Goal: Transaction & Acquisition: Purchase product/service

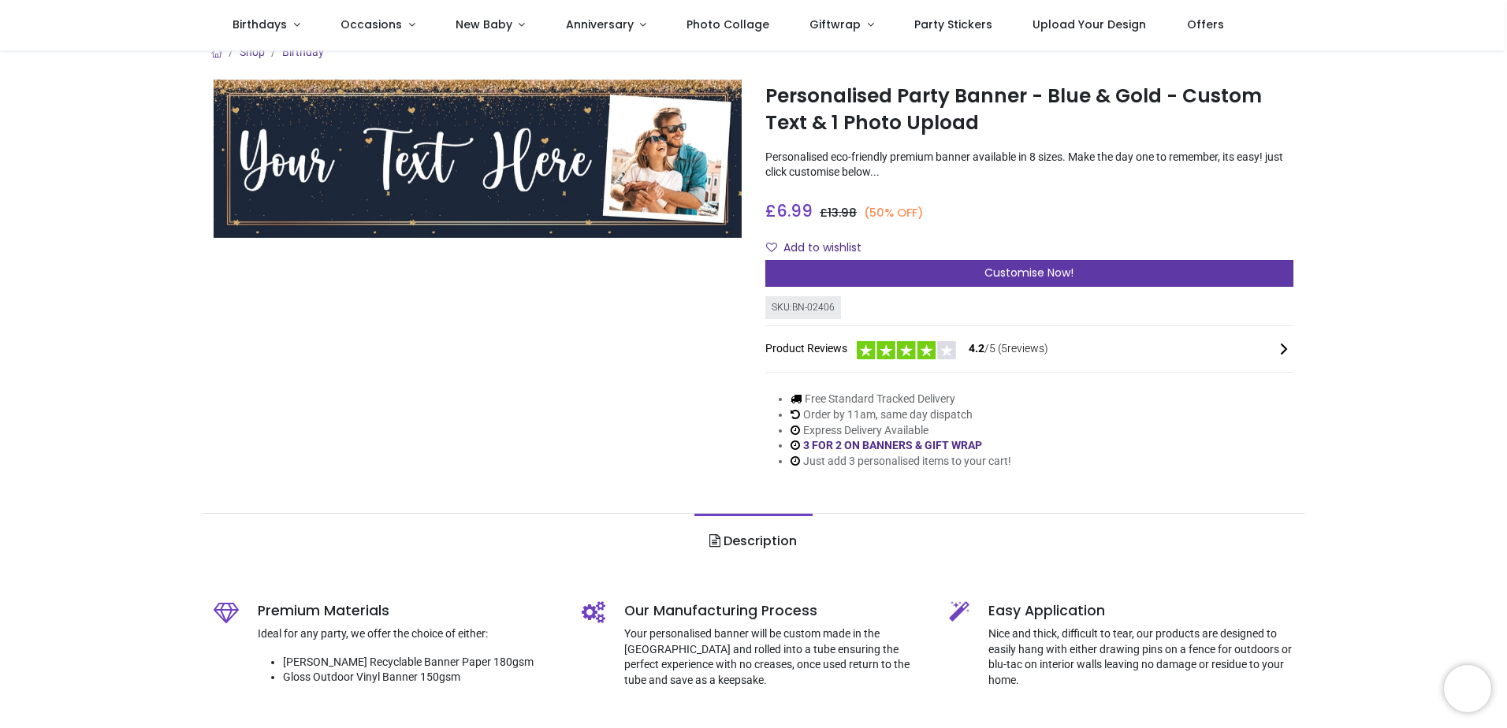
scroll to position [19, 0]
click at [945, 263] on div "Customise Now!" at bounding box center [1029, 272] width 528 height 27
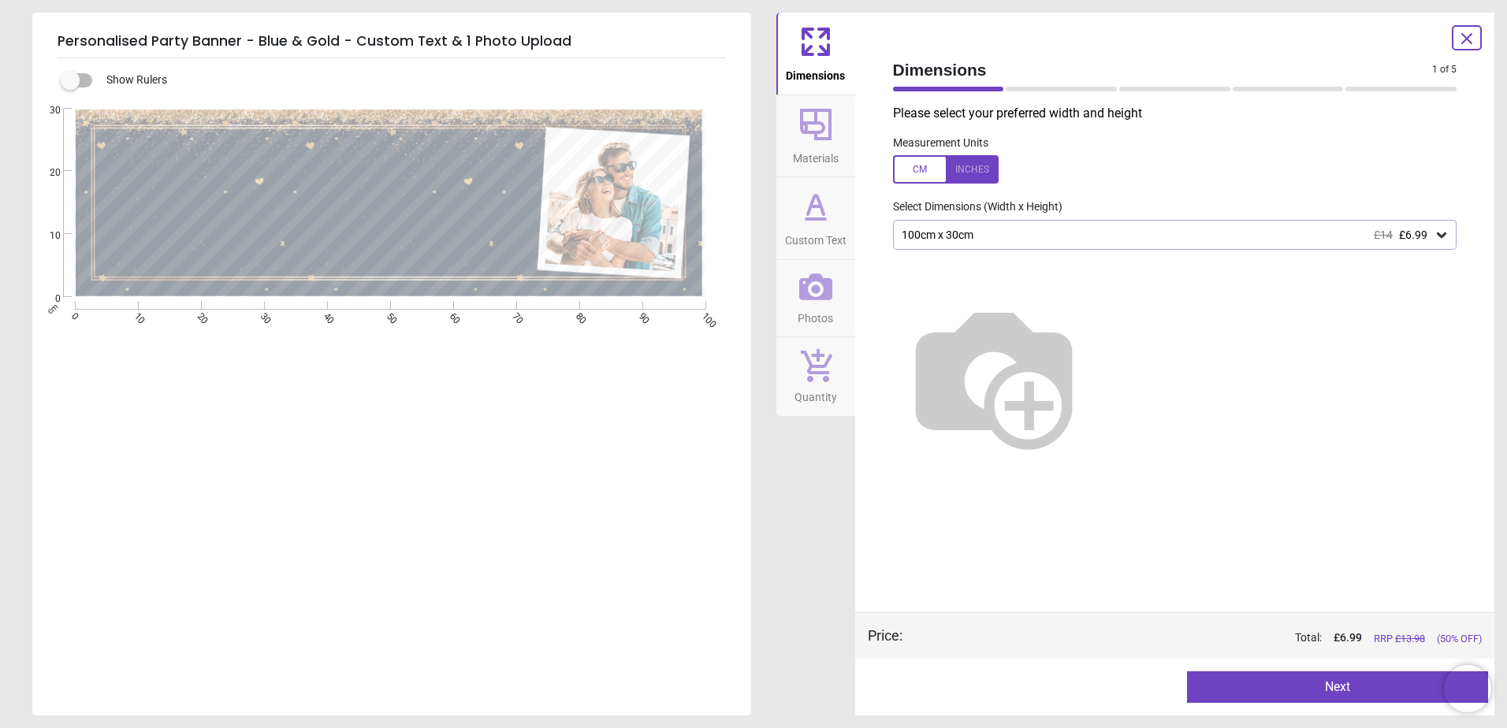
click at [993, 237] on div "100cm x 30cm £14 £6.99" at bounding box center [1167, 235] width 535 height 13
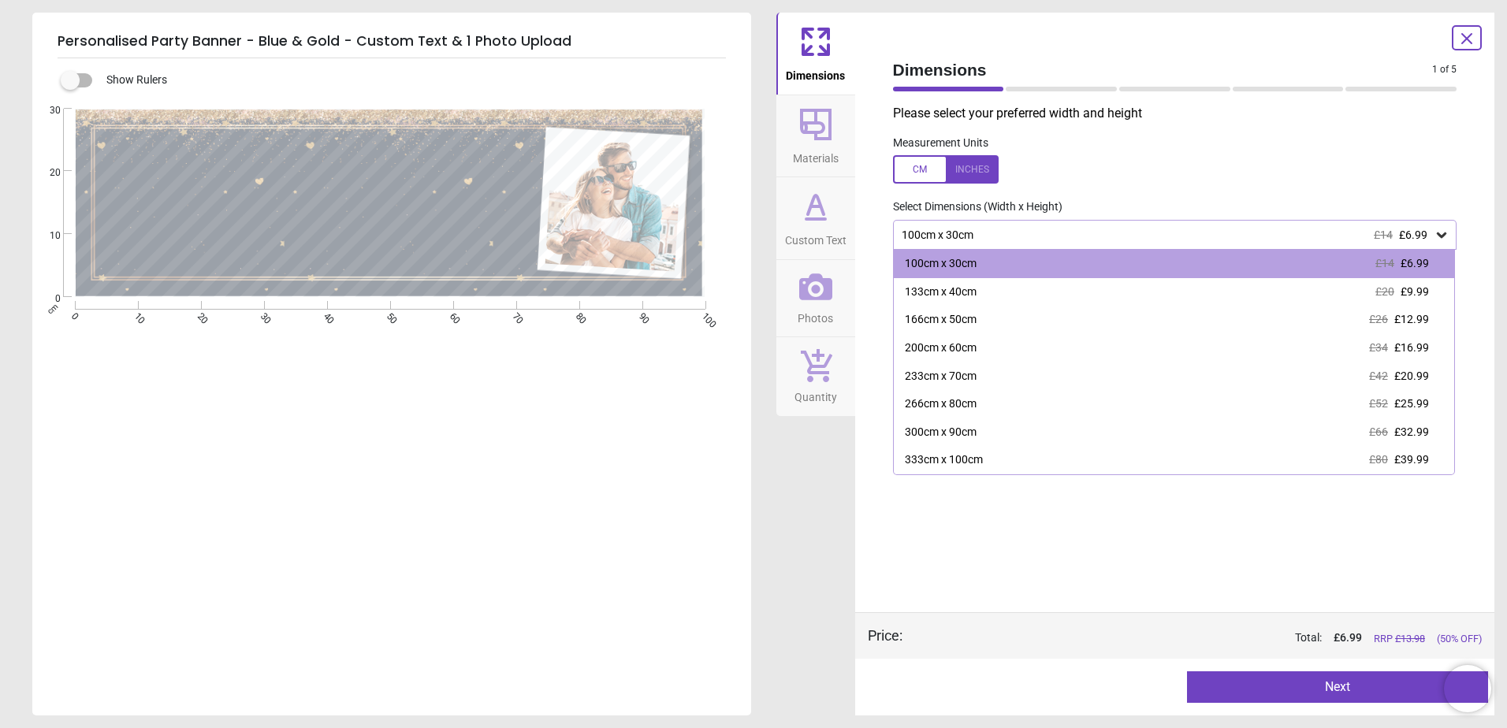
click at [993, 237] on div "100cm x 30cm £14 £6.99" at bounding box center [1167, 235] width 535 height 13
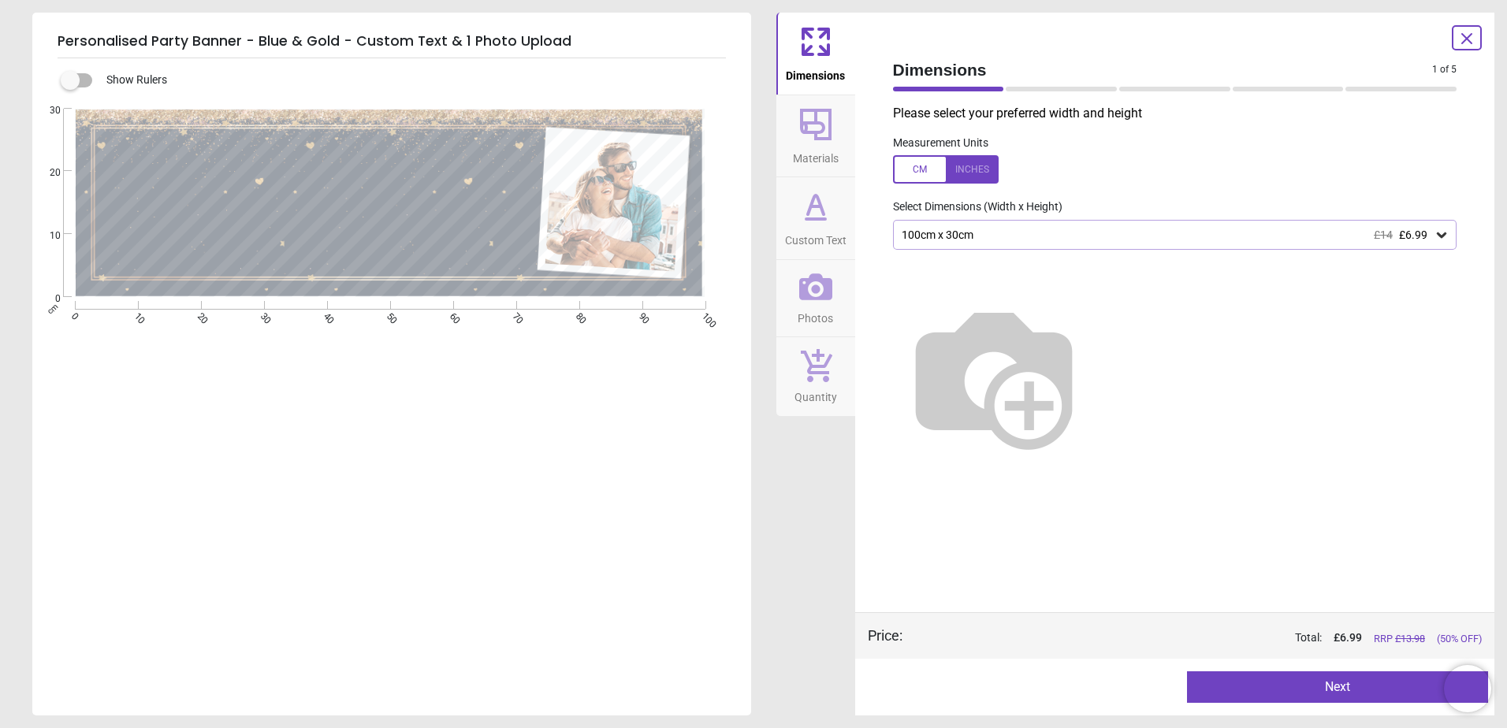
click at [979, 242] on div "100cm x 30cm £14 £6.99" at bounding box center [1167, 235] width 535 height 13
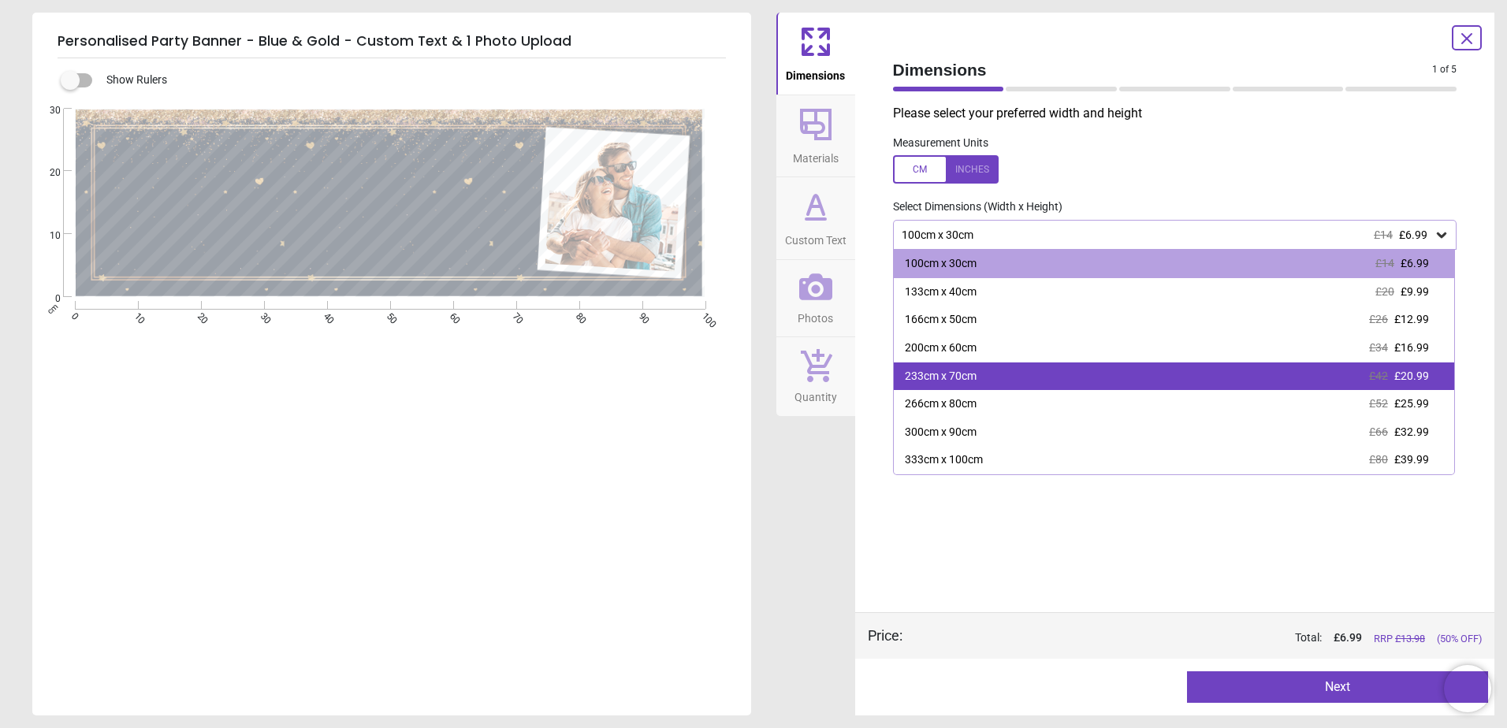
click at [976, 371] on div "233cm x 70cm £42 £20.99" at bounding box center [1174, 377] width 561 height 28
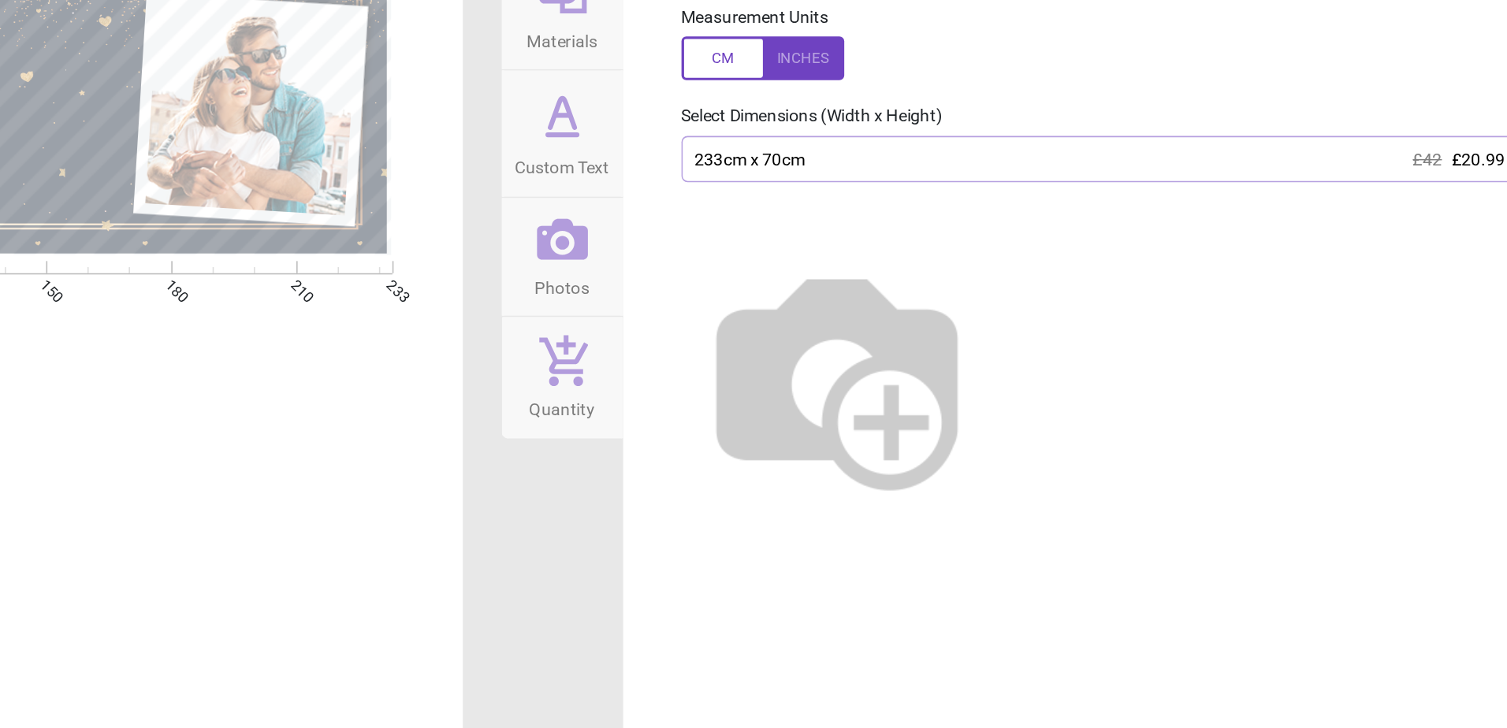
click at [1041, 244] on div "233cm x 70cm £42 £20.99" at bounding box center [1175, 235] width 564 height 30
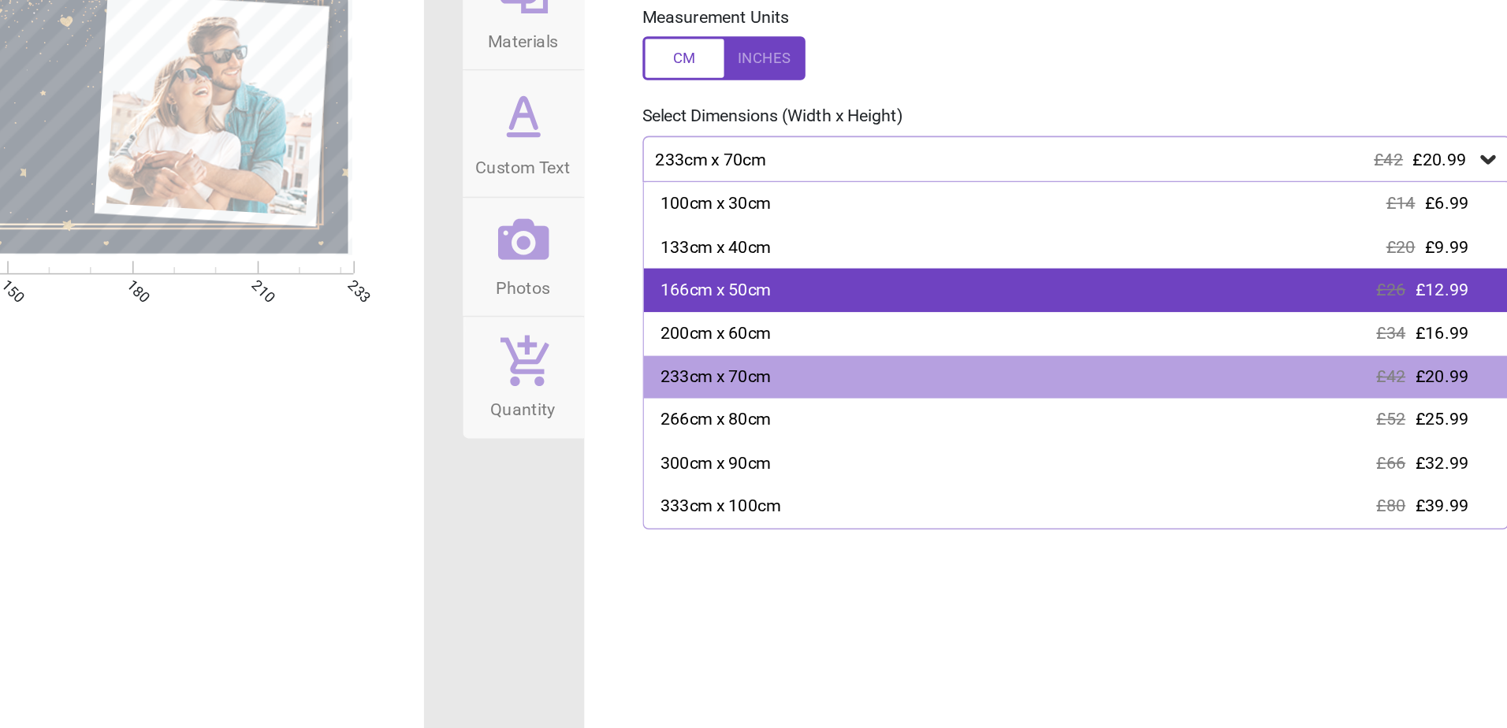
click at [1019, 322] on div "166cm x 50cm £26 £12.99" at bounding box center [1174, 320] width 561 height 28
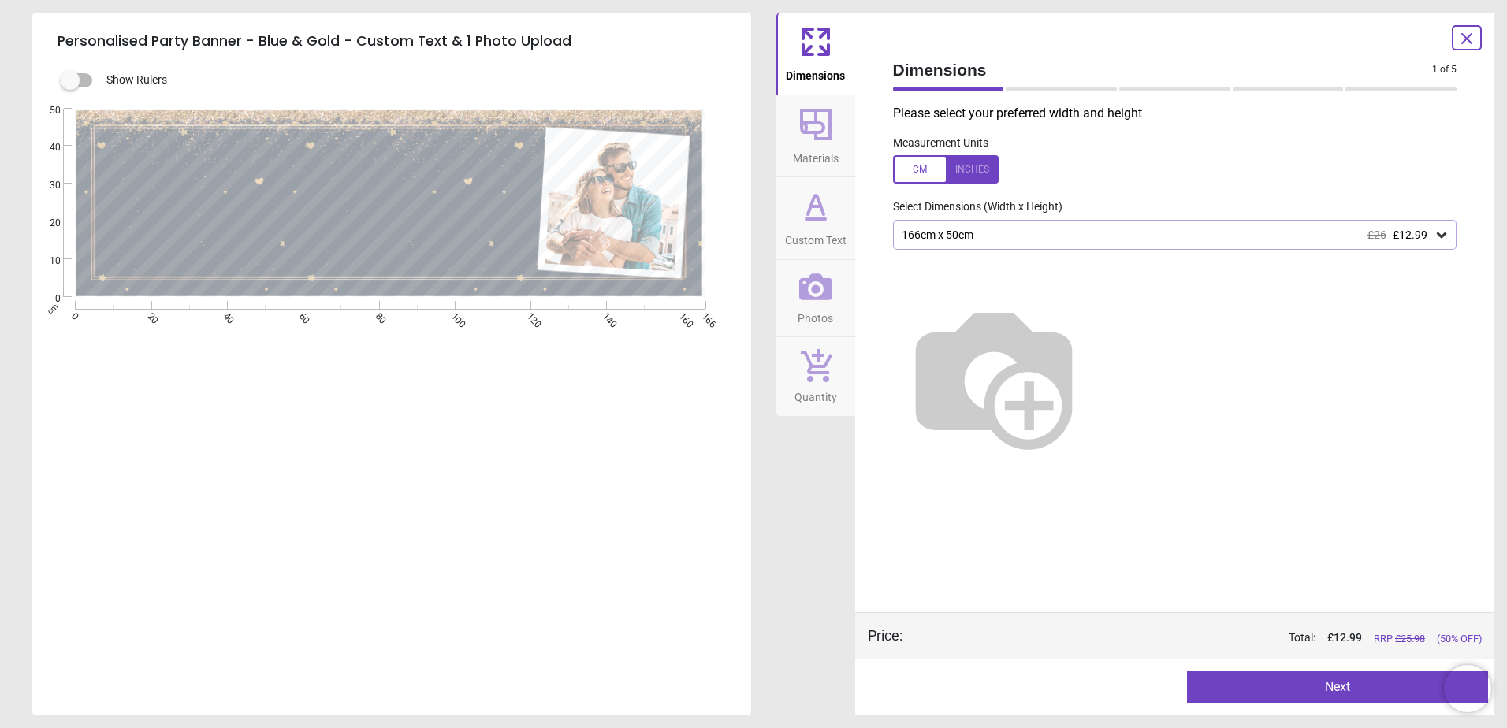
click at [821, 137] on icon at bounding box center [816, 125] width 32 height 32
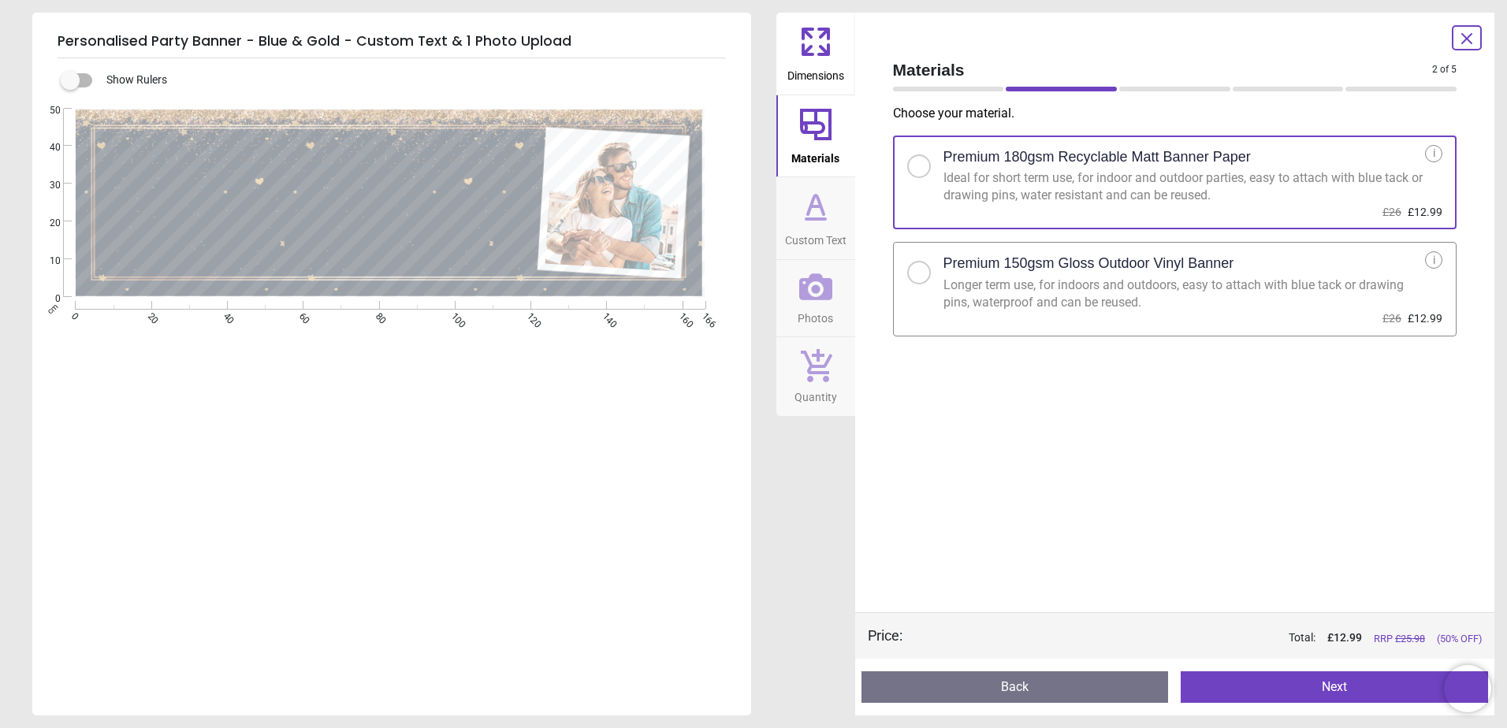
click at [818, 195] on icon at bounding box center [816, 207] width 38 height 38
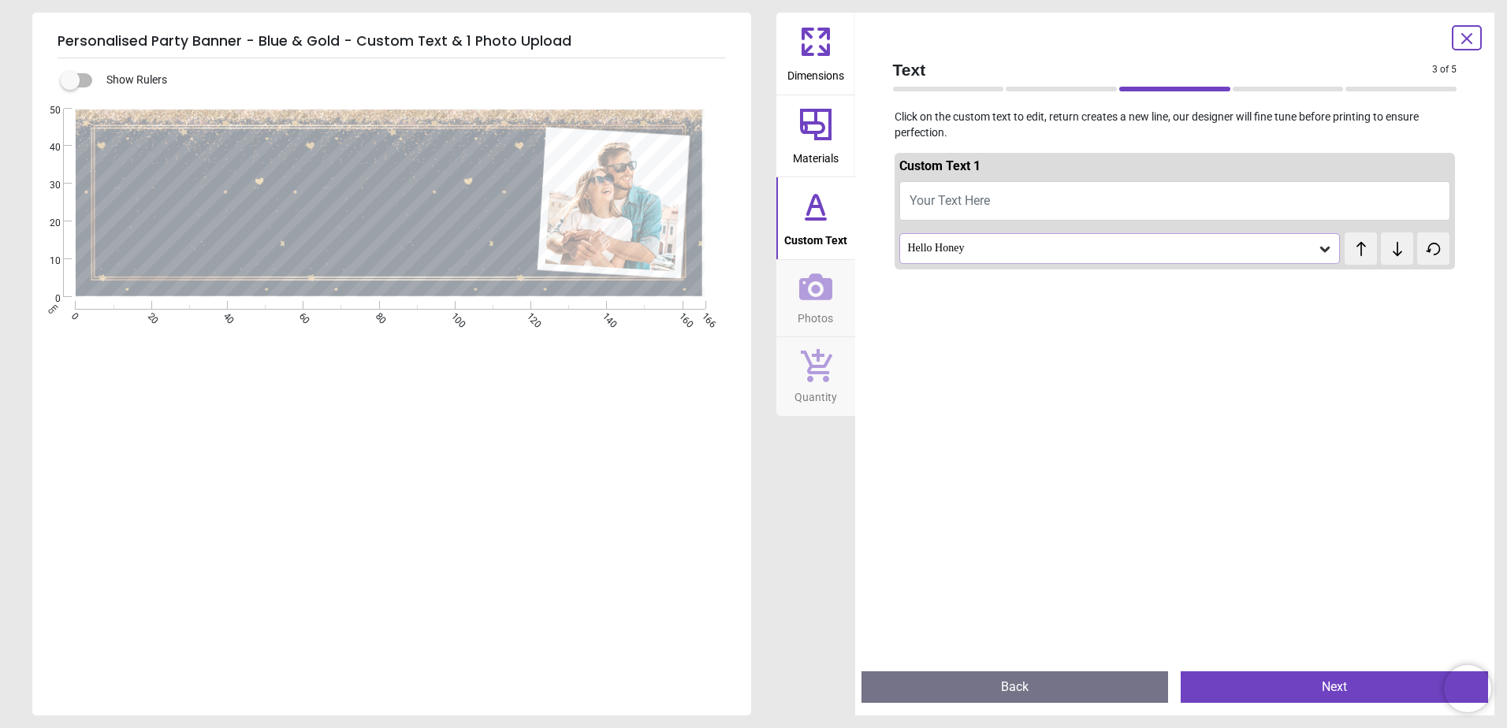
click at [985, 210] on button "Your Text Here" at bounding box center [1176, 200] width 552 height 39
click at [966, 258] on div "Hello Honey" at bounding box center [1120, 248] width 441 height 30
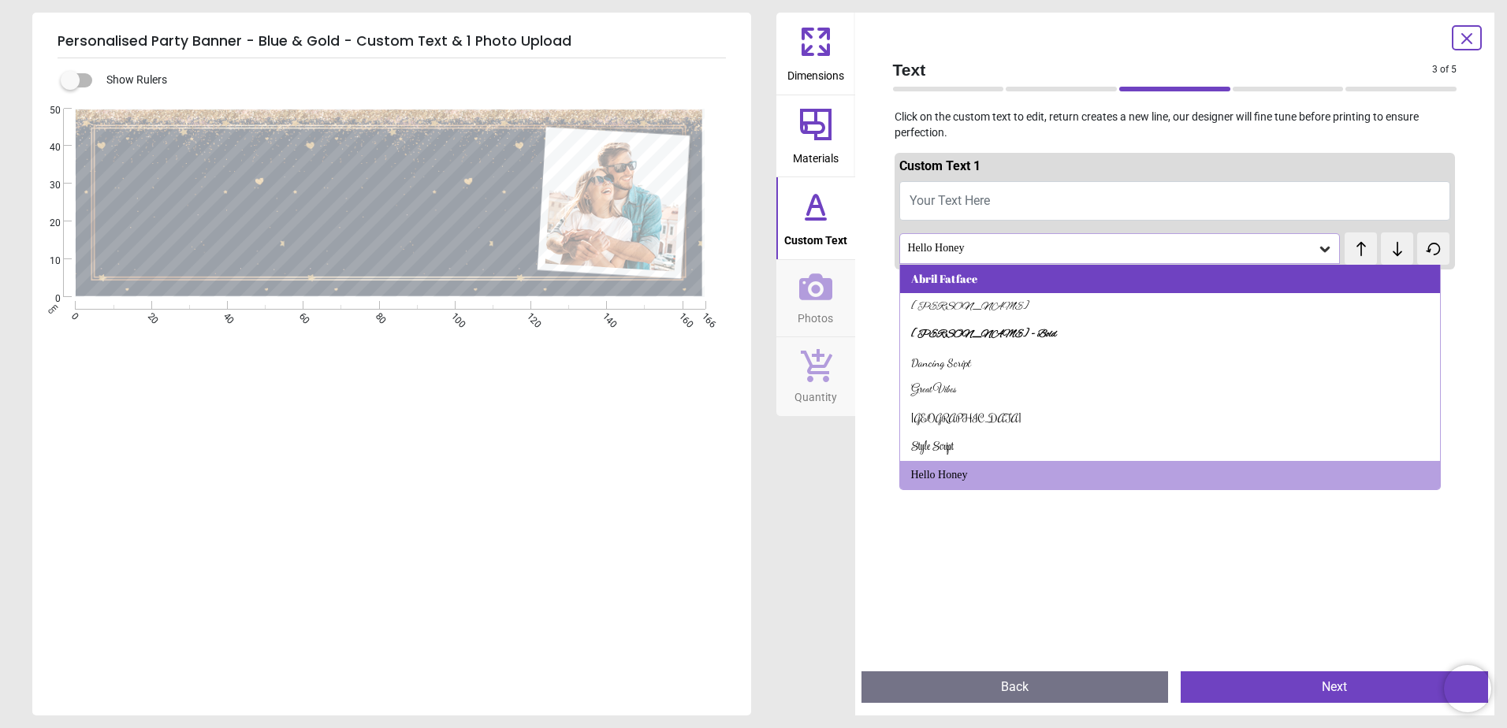
click at [983, 276] on div "Abril Fatface" at bounding box center [1170, 279] width 541 height 28
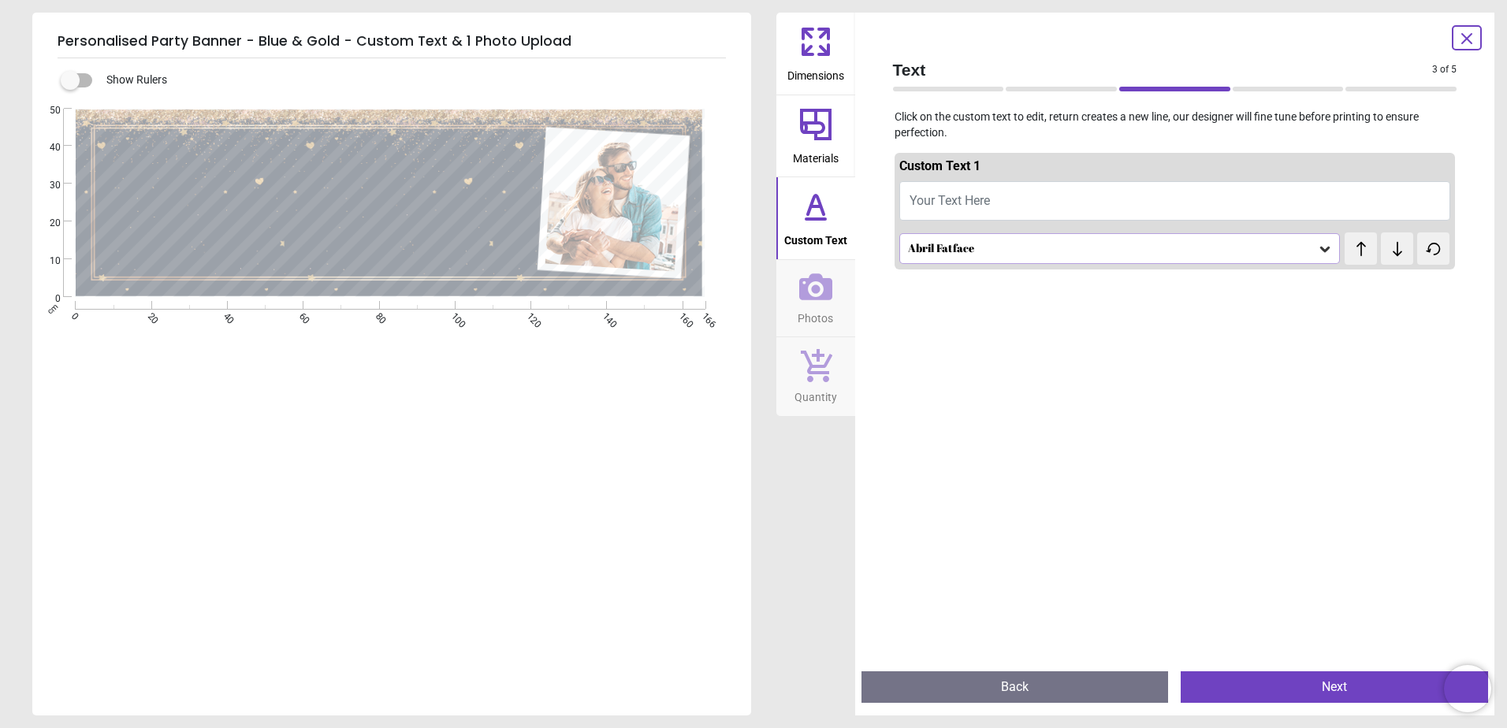
click at [982, 202] on span "Your Text Here" at bounding box center [950, 200] width 80 height 15
click at [1009, 211] on button "Well done Daddy" at bounding box center [1176, 200] width 552 height 39
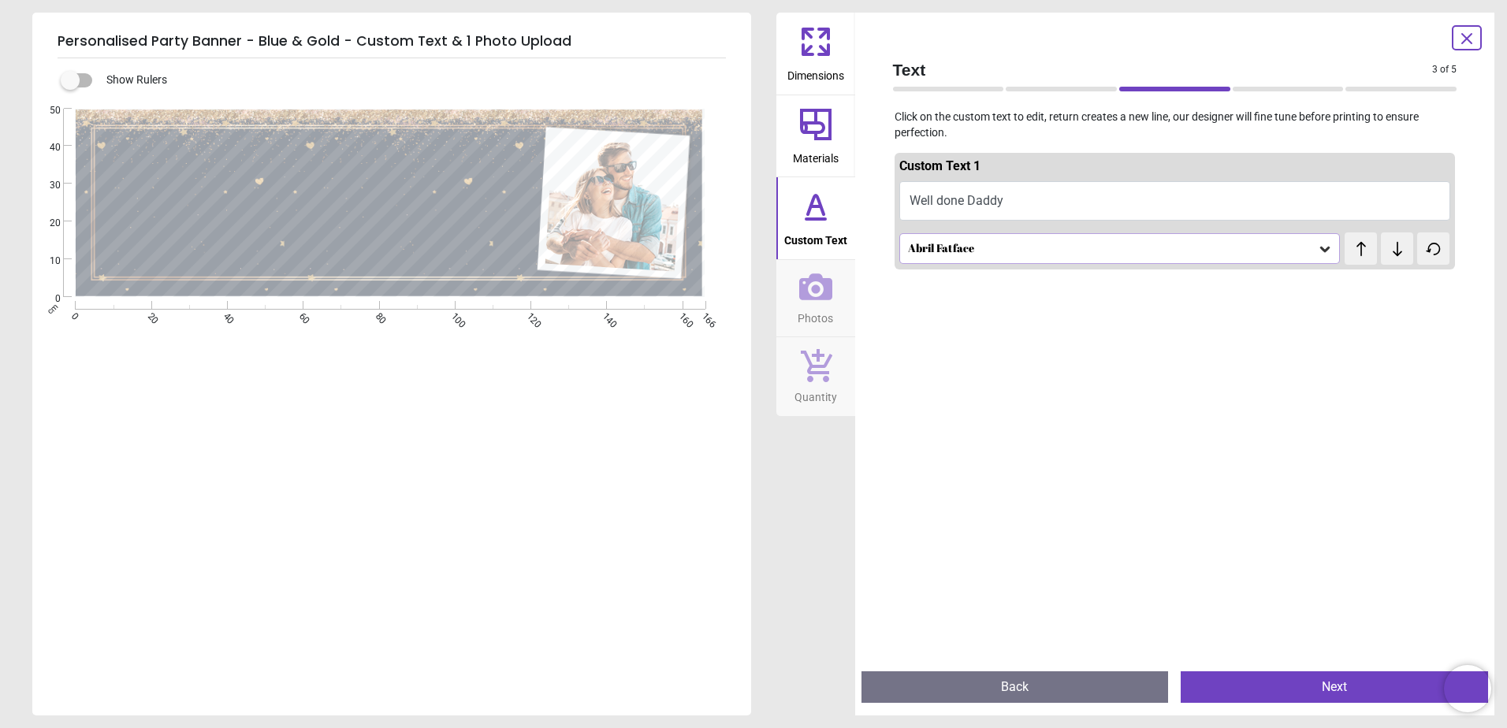
click at [1009, 211] on button "Well done Daddy" at bounding box center [1176, 200] width 552 height 39
type textarea "**********"
click at [825, 315] on span "Photos" at bounding box center [815, 316] width 35 height 24
